Goal: Task Accomplishment & Management: Manage account settings

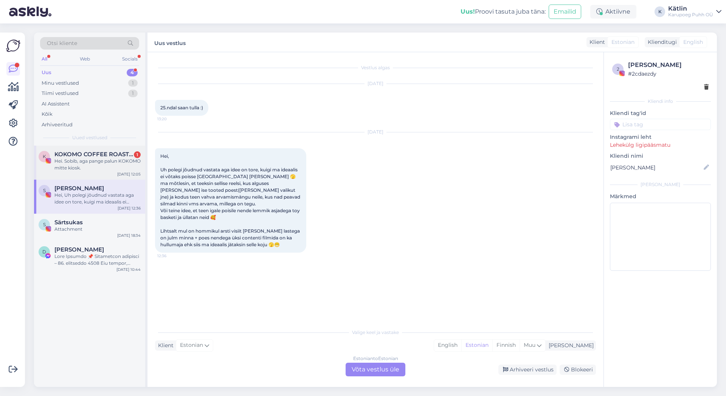
click at [92, 159] on div "Hei. Sobib, aga pange palun KOKOMO mitte kiosk." at bounding box center [97, 165] width 86 height 14
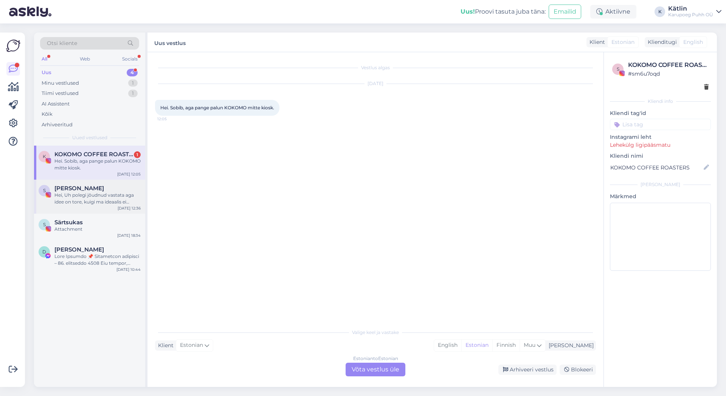
click at [98, 198] on div "Hei, Uh polegi jõudnud vastata aga idee on tore, kuigi ma ideaalis ei võtaks po…" at bounding box center [97, 199] width 86 height 14
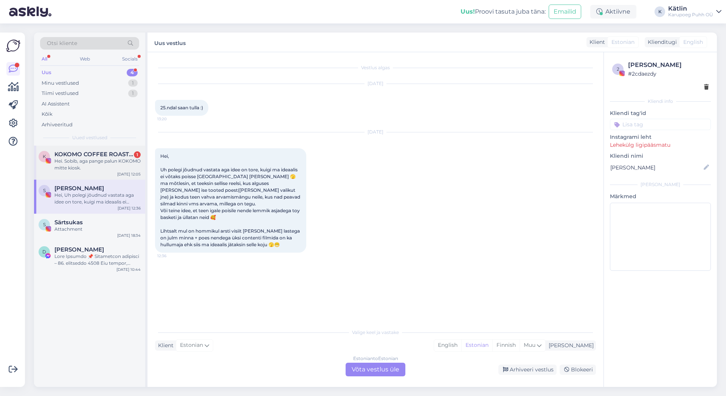
click at [101, 162] on div "Hei. Sobib, aga pange palun KOKOMO mitte kiosk." at bounding box center [97, 165] width 86 height 14
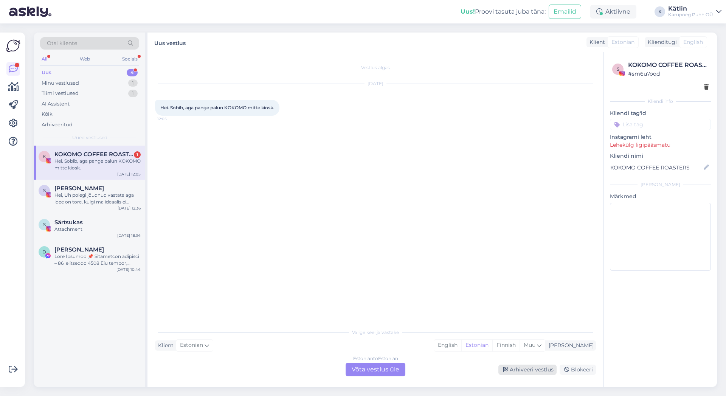
click at [509, 370] on div "Arhiveeri vestlus" at bounding box center [527, 369] width 58 height 10
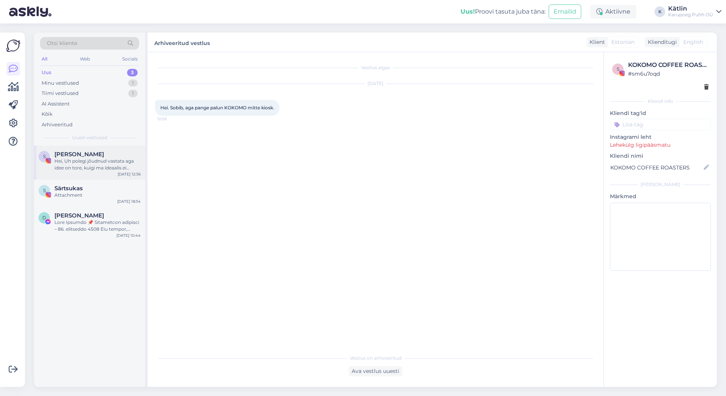
click at [91, 168] on div "Hei, Uh polegi jõudnud vastata aga idee on tore, kuigi ma ideaalis ei võtaks po…" at bounding box center [97, 165] width 86 height 14
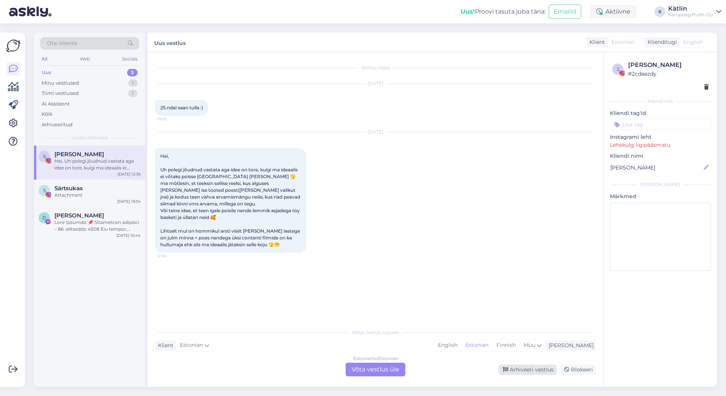
click at [540, 369] on div "Arhiveeri vestlus" at bounding box center [527, 369] width 58 height 10
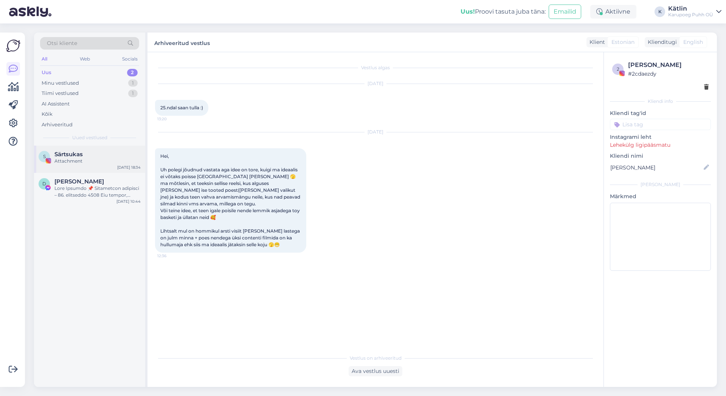
click at [80, 164] on div "Attachment" at bounding box center [97, 161] width 86 height 7
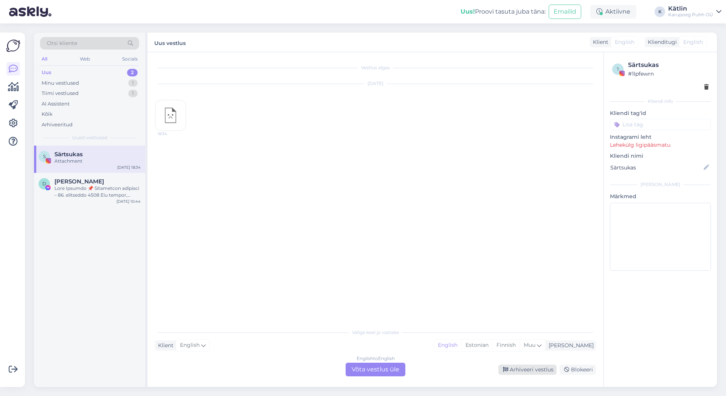
click at [530, 367] on div "Arhiveeri vestlus" at bounding box center [527, 369] width 58 height 10
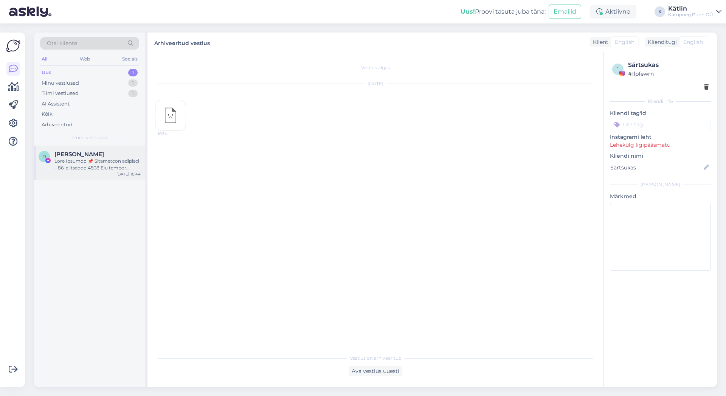
click at [75, 164] on div at bounding box center [97, 165] width 86 height 14
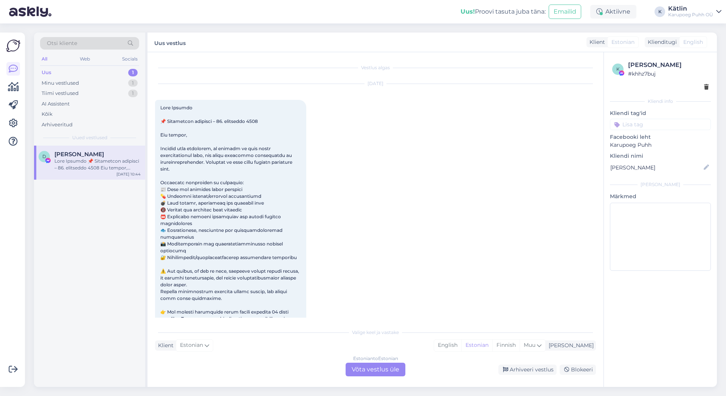
scroll to position [16, 0]
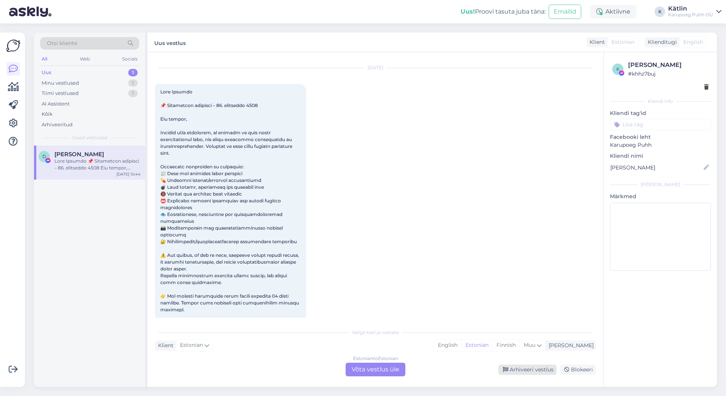
click at [528, 372] on div "Arhiveeri vestlus" at bounding box center [527, 369] width 58 height 10
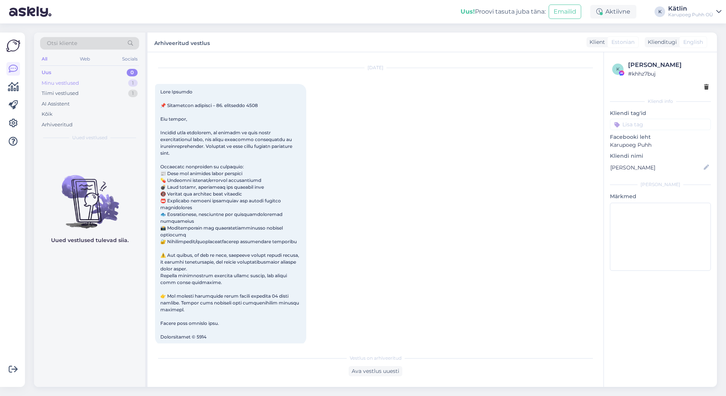
click at [77, 83] on div "Minu vestlused" at bounding box center [60, 83] width 37 height 8
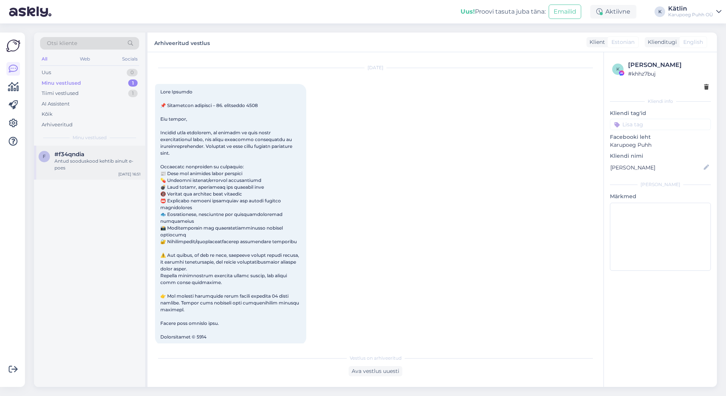
click at [105, 160] on div "Antud sooduskood kehtib ainult e-poes" at bounding box center [97, 165] width 86 height 14
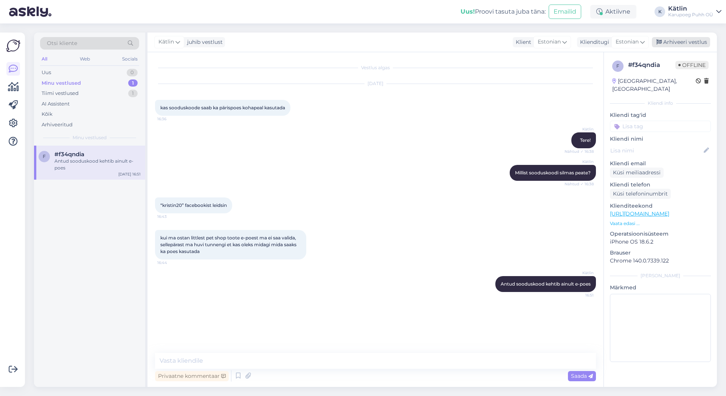
click at [675, 39] on div "Arhiveeri vestlus" at bounding box center [681, 42] width 58 height 10
